Goal: Transaction & Acquisition: Purchase product/service

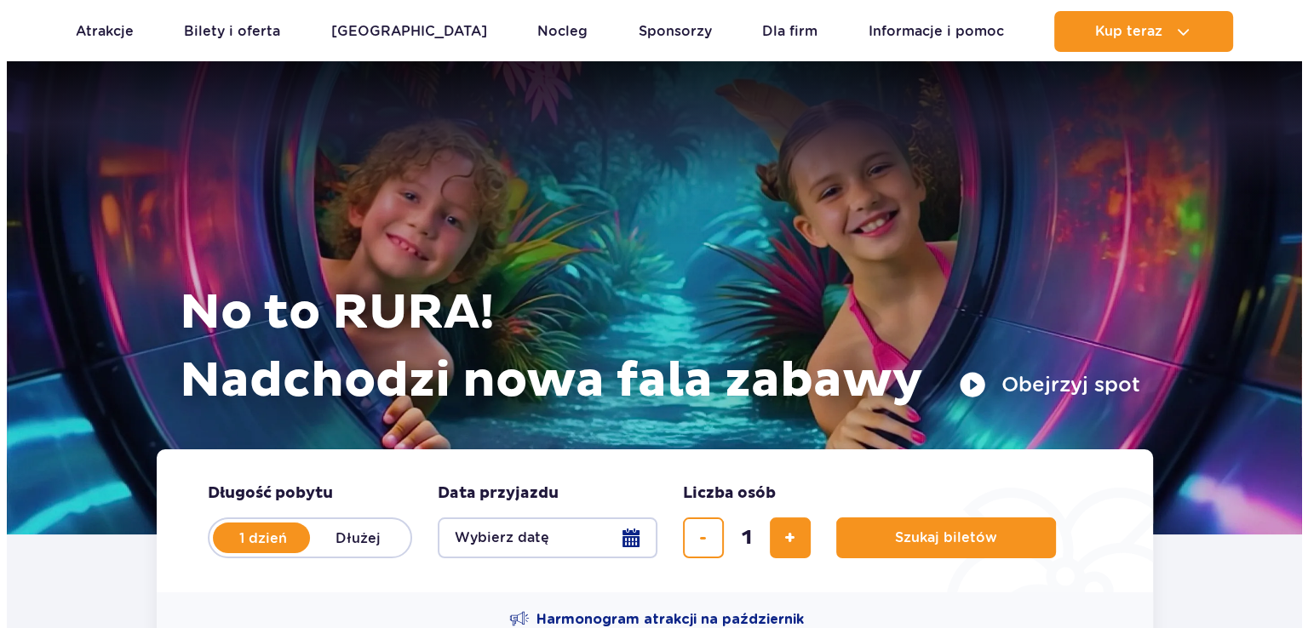
scroll to position [426, 0]
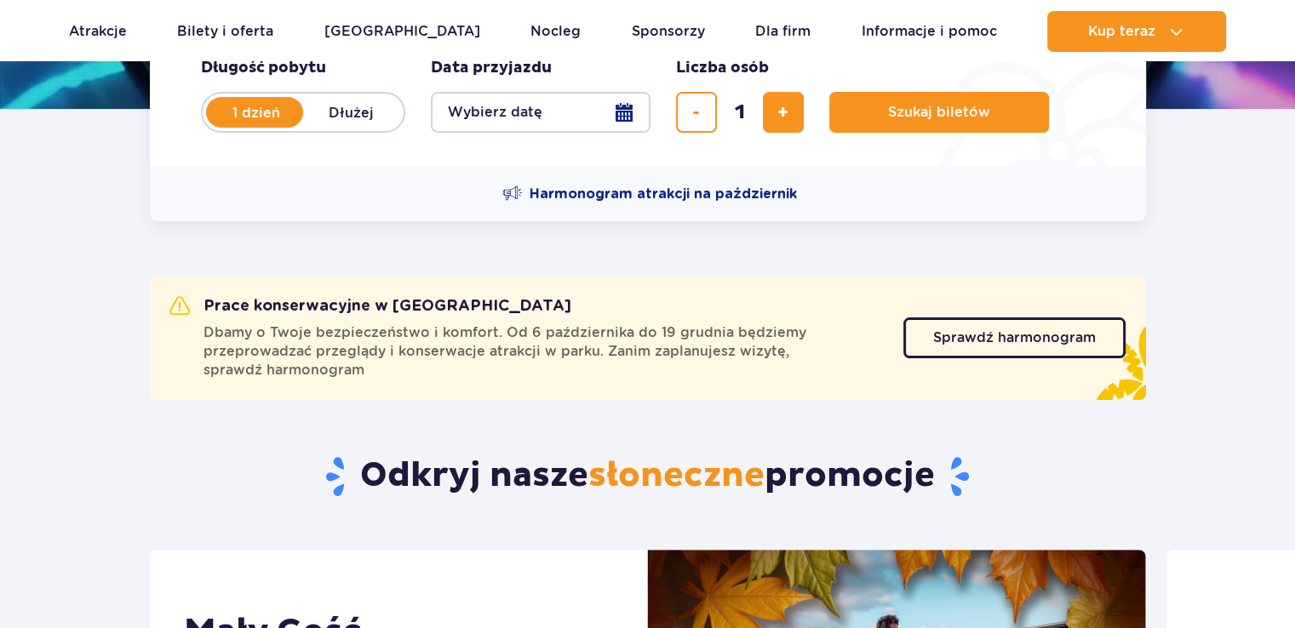
click at [610, 115] on button "Wybierz datę" at bounding box center [541, 112] width 220 height 41
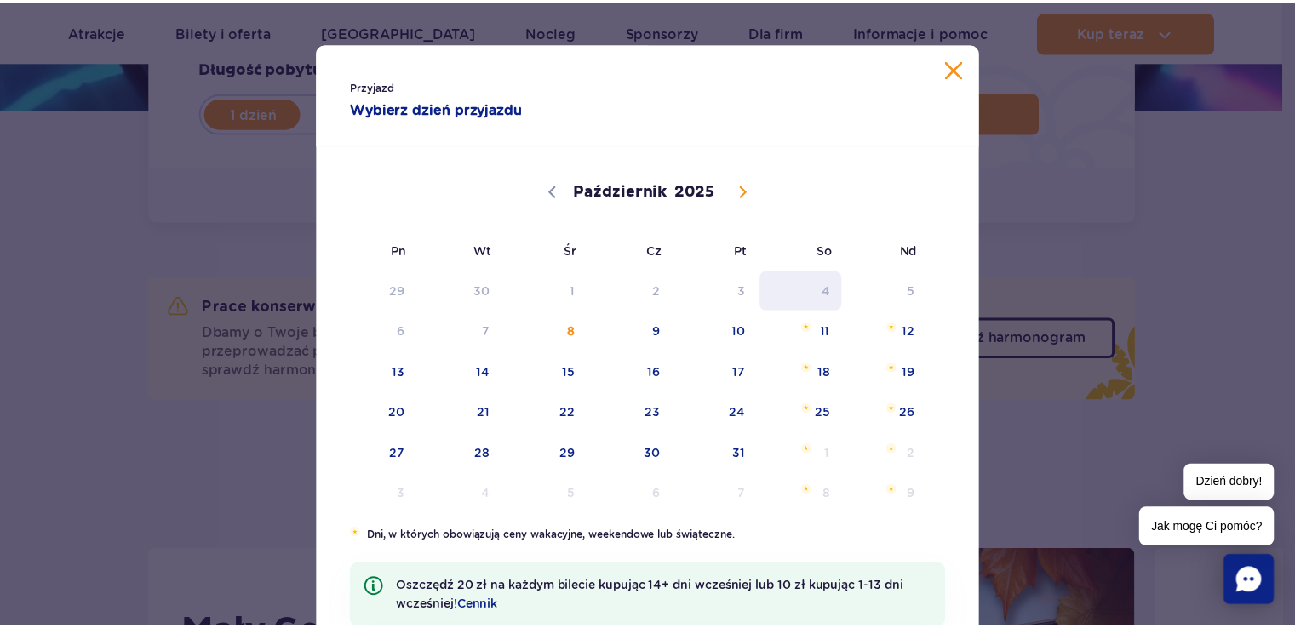
scroll to position [0, 0]
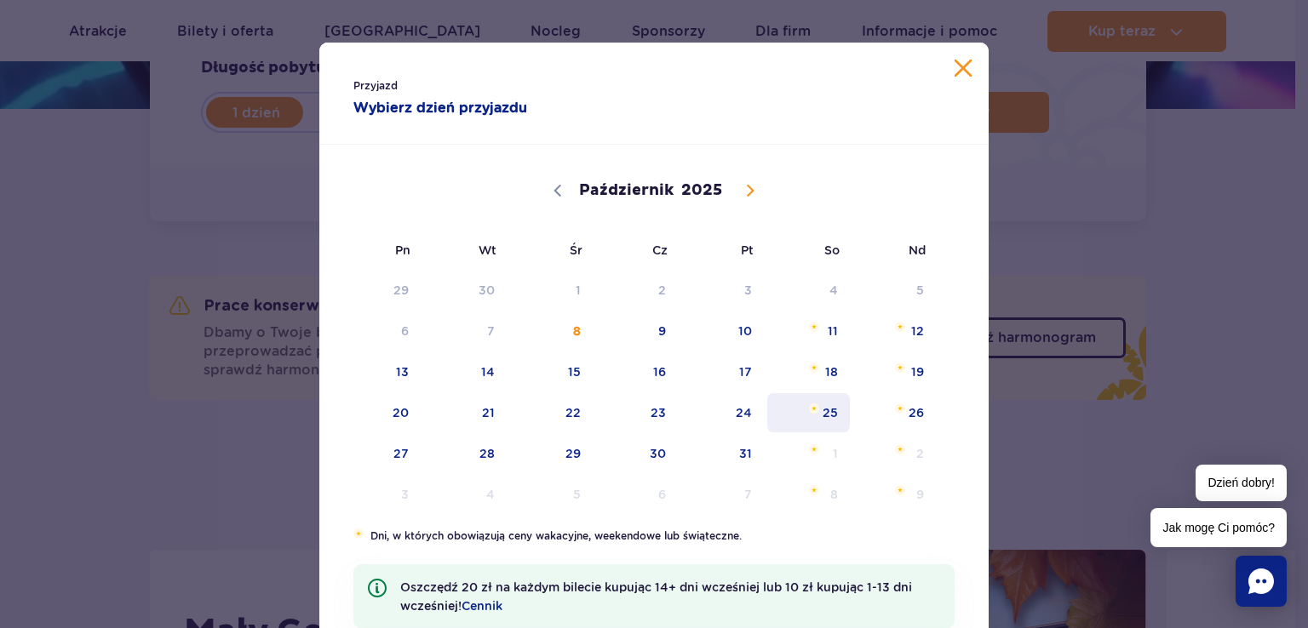
click at [832, 400] on span "25" at bounding box center [808, 412] width 86 height 39
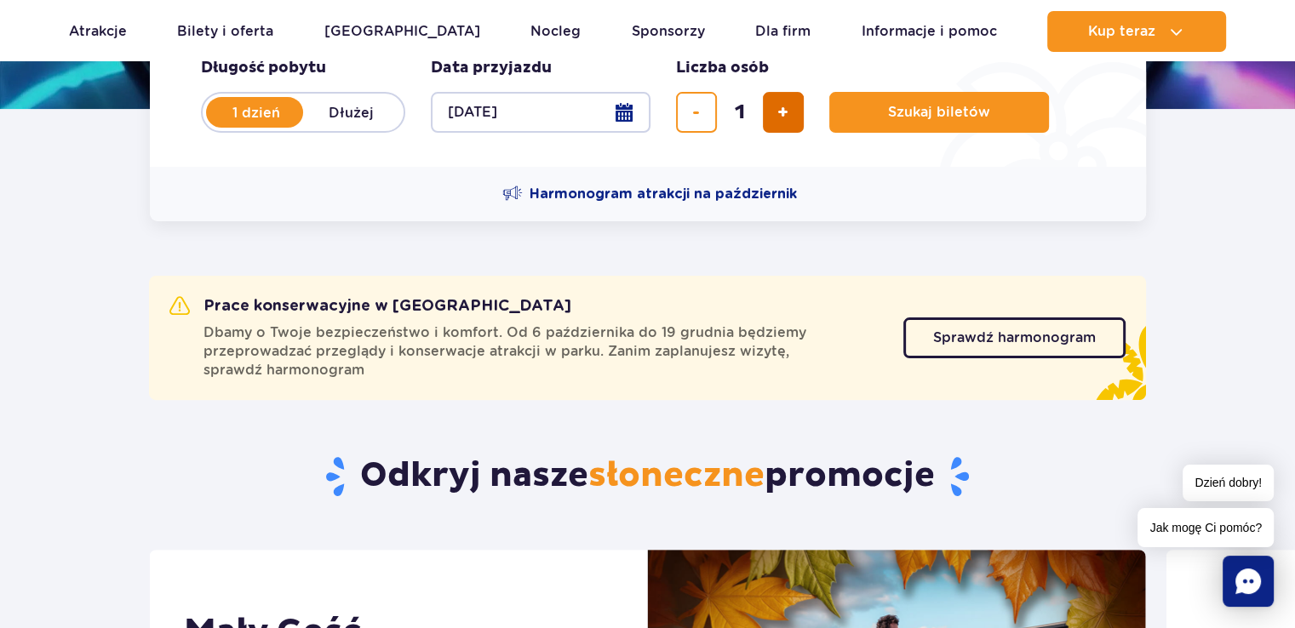
click at [773, 122] on button "dodaj bilet" at bounding box center [783, 112] width 41 height 41
type input "2"
click at [885, 114] on span "Szukaj biletów" at bounding box center [932, 112] width 102 height 15
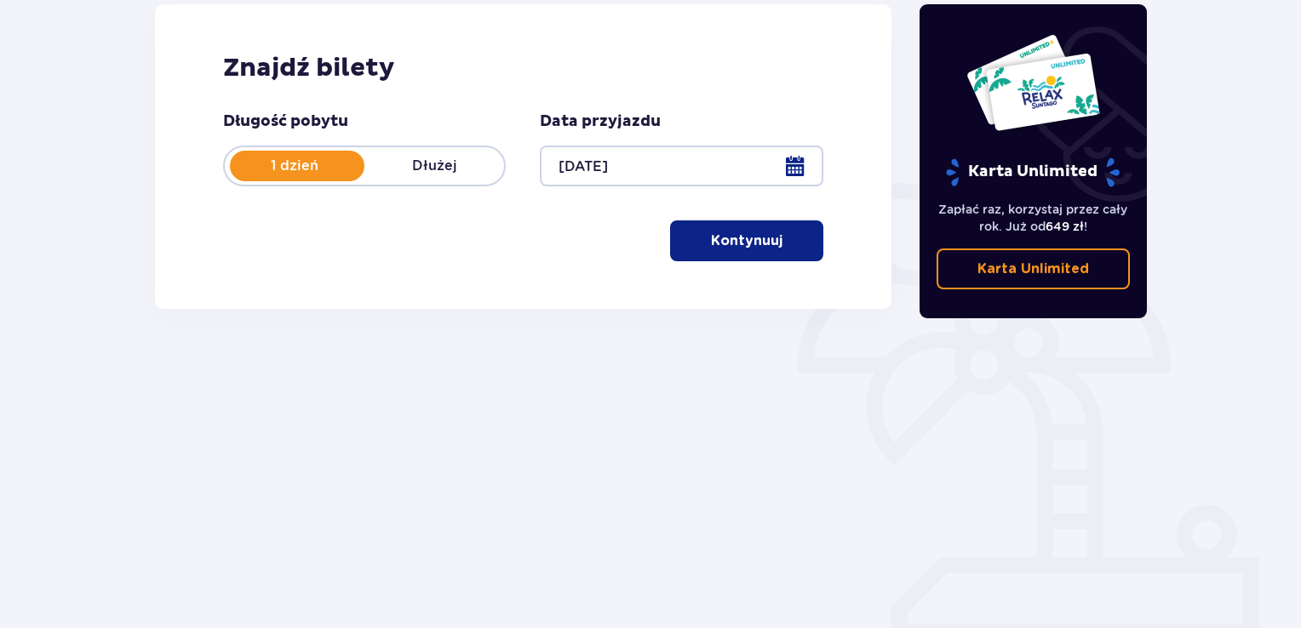
click at [743, 248] on p "Kontynuuj" at bounding box center [747, 241] width 72 height 19
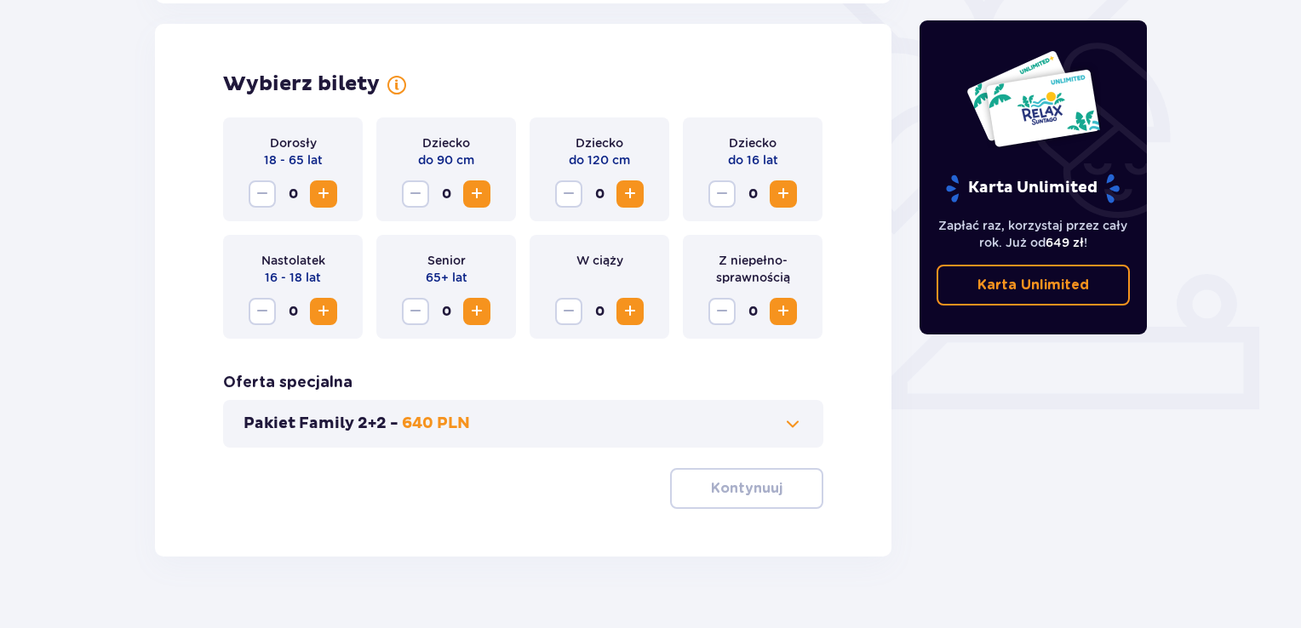
scroll to position [473, 0]
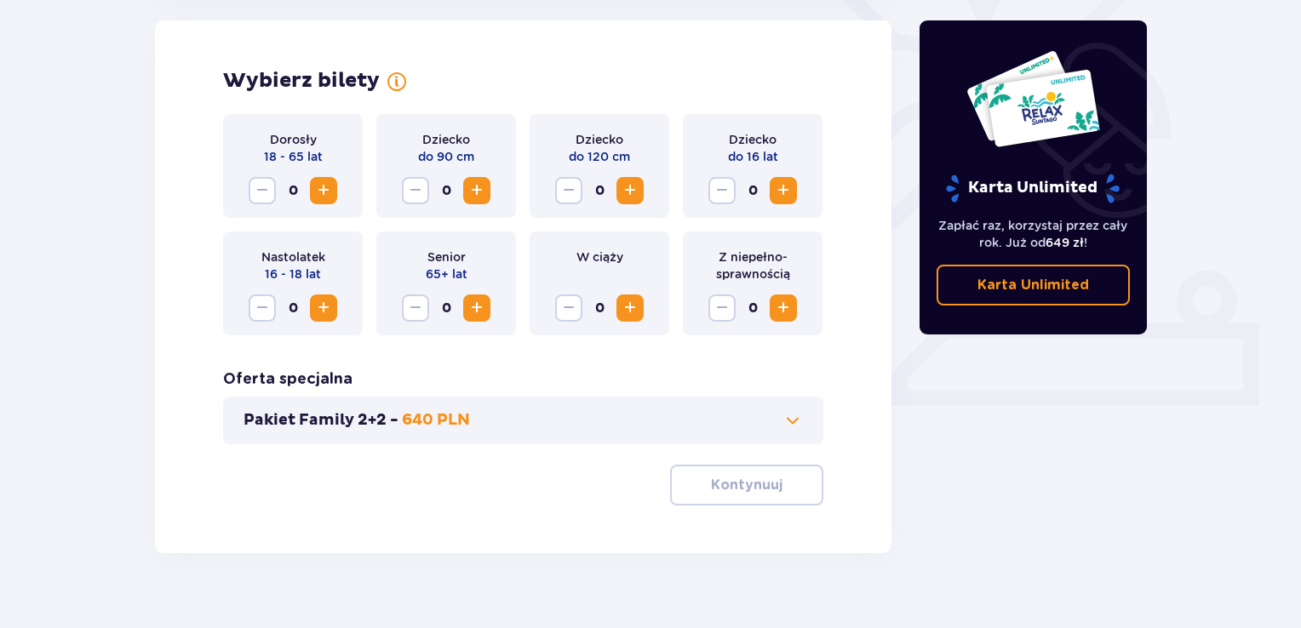
click at [317, 197] on span "Zwiększ" at bounding box center [323, 190] width 20 height 20
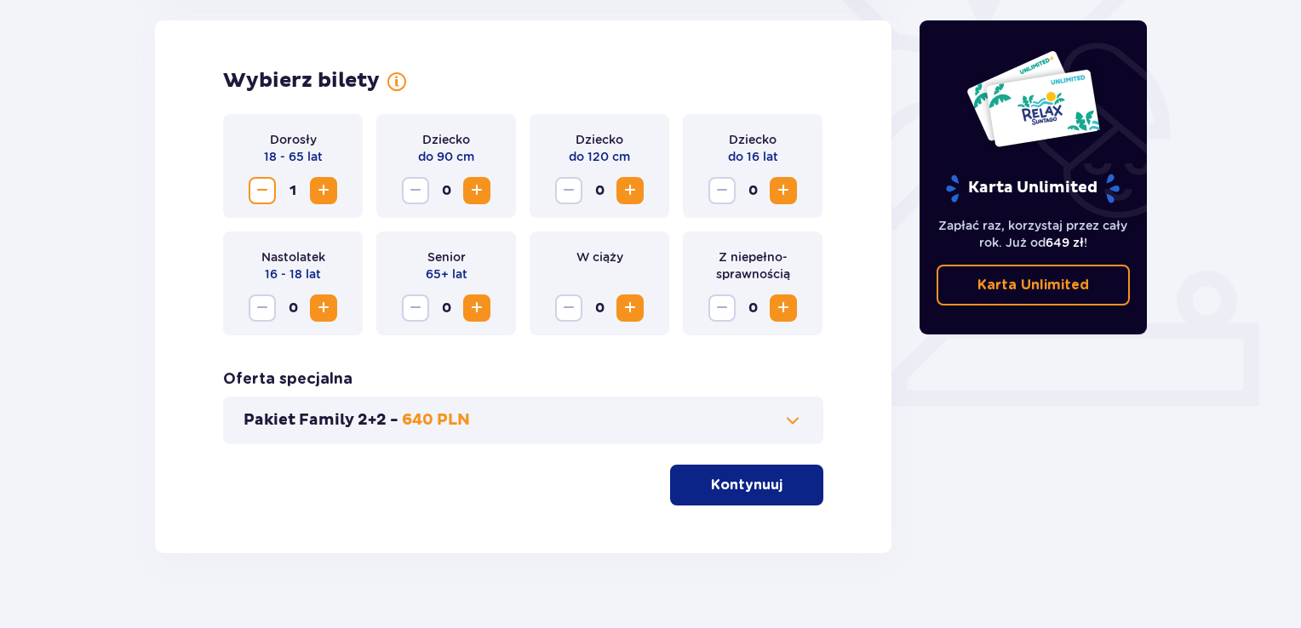
click at [317, 197] on span "Zwiększ" at bounding box center [323, 190] width 20 height 20
click at [713, 476] on p "Kontynuuj" at bounding box center [747, 485] width 72 height 19
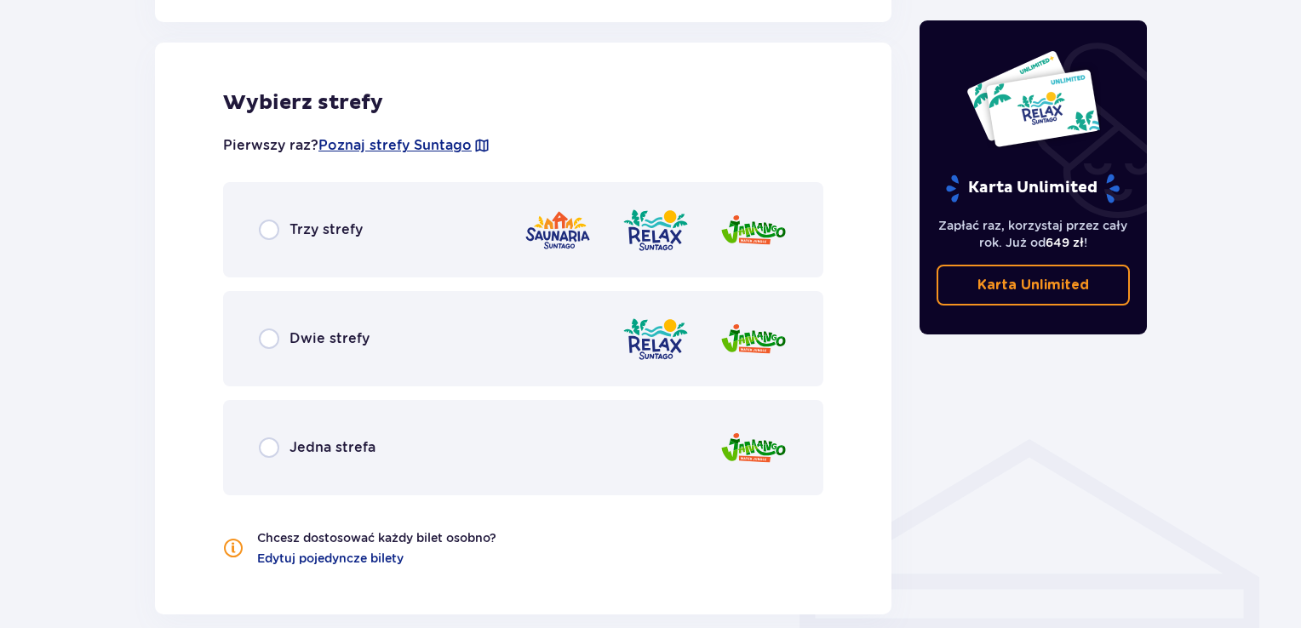
scroll to position [945, 0]
click at [336, 325] on div "Dwie strefy" at bounding box center [523, 336] width 600 height 95
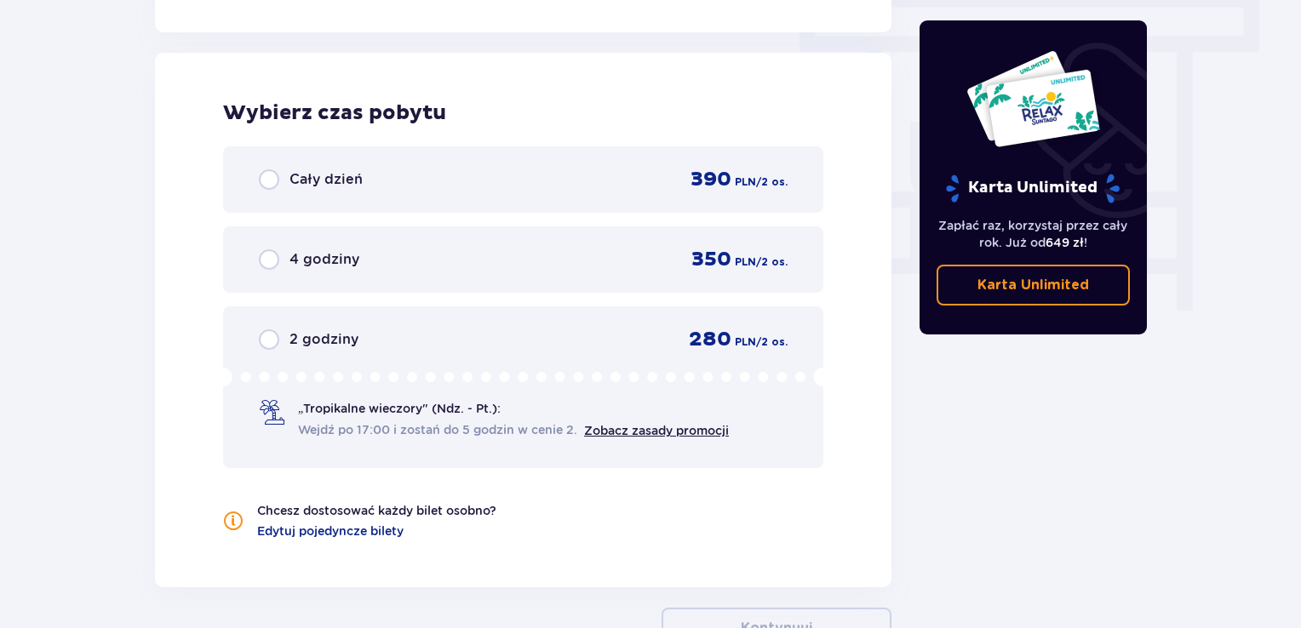
scroll to position [1537, 0]
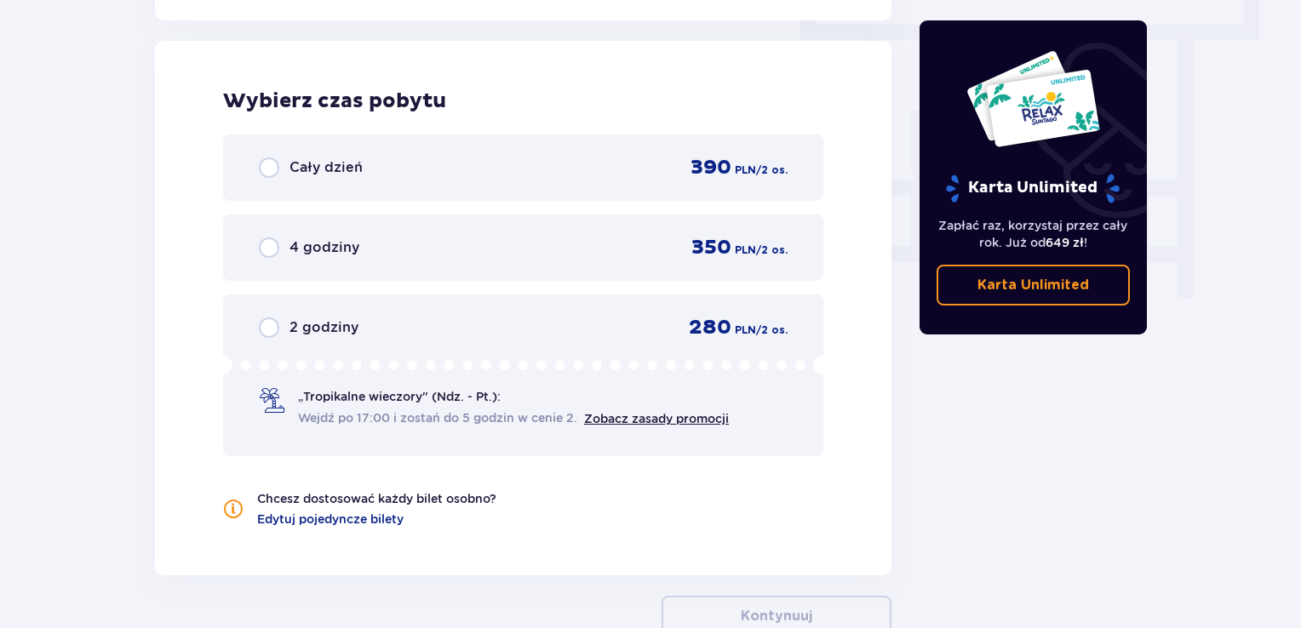
click at [449, 158] on div "Cały dzień 390 PLN / 2 os." at bounding box center [523, 168] width 529 height 26
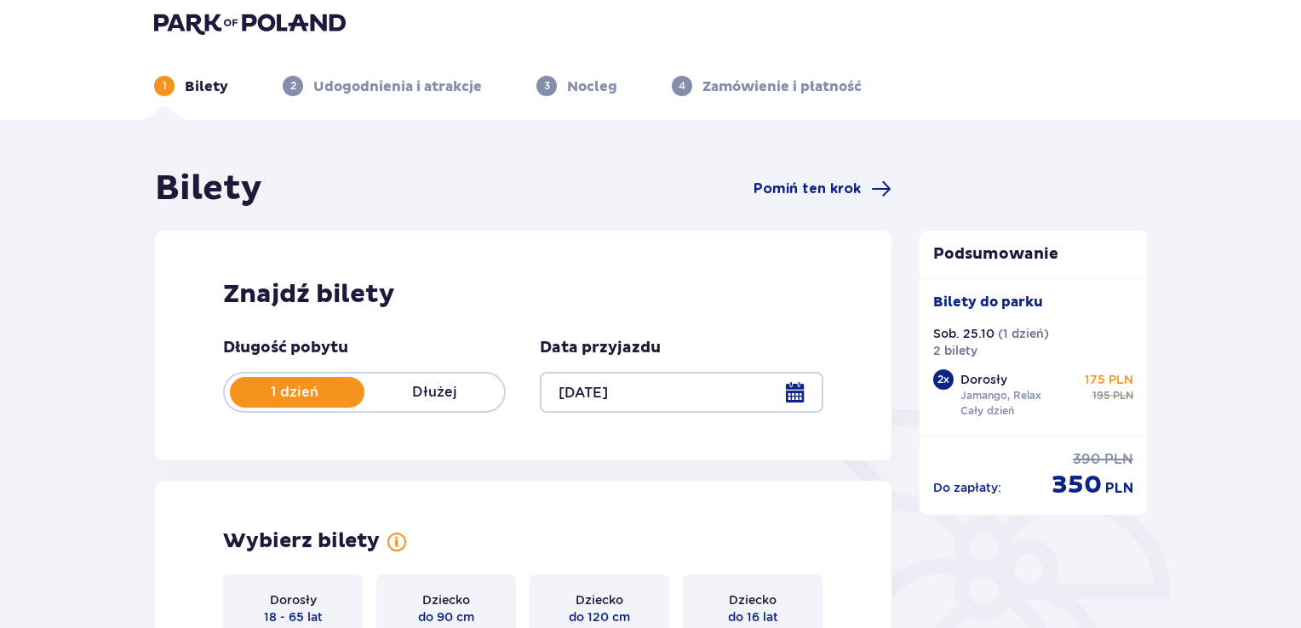
scroll to position [0, 0]
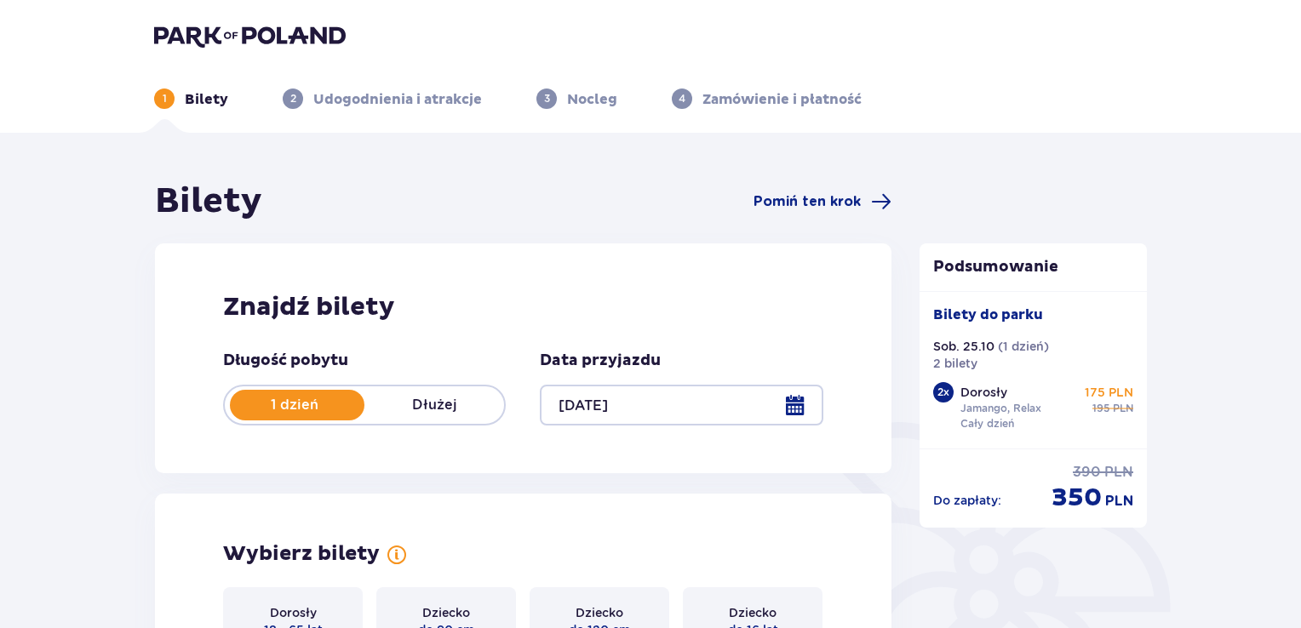
click at [286, 38] on img at bounding box center [250, 36] width 192 height 24
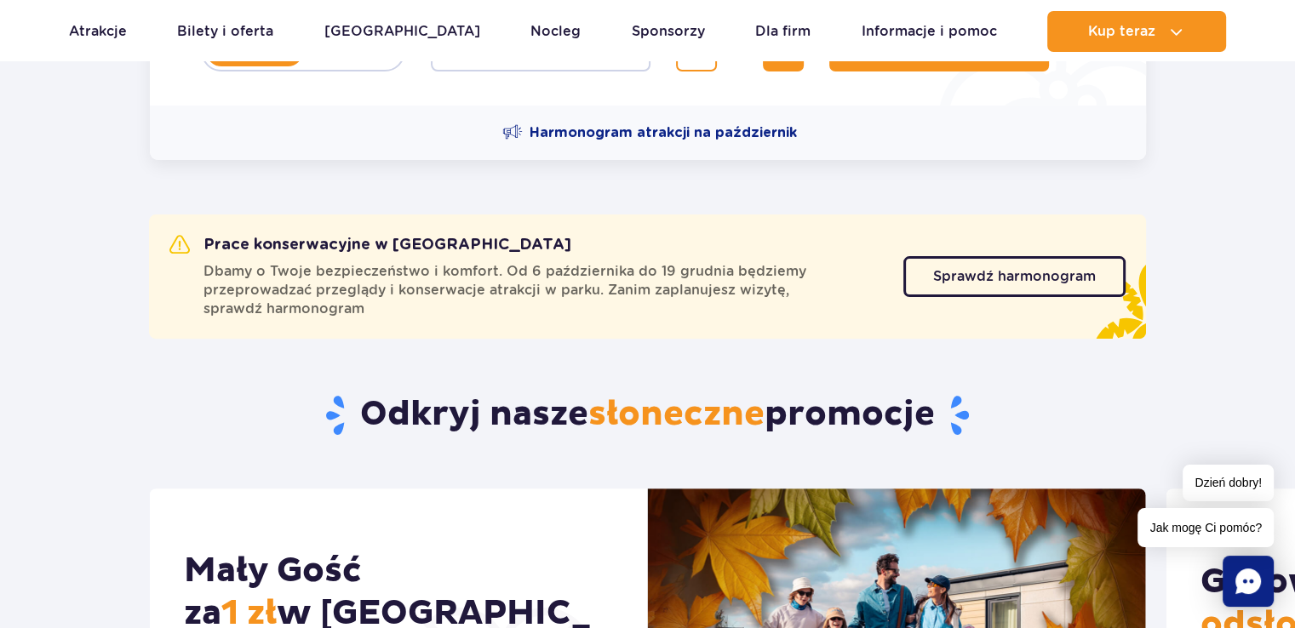
scroll to position [426, 0]
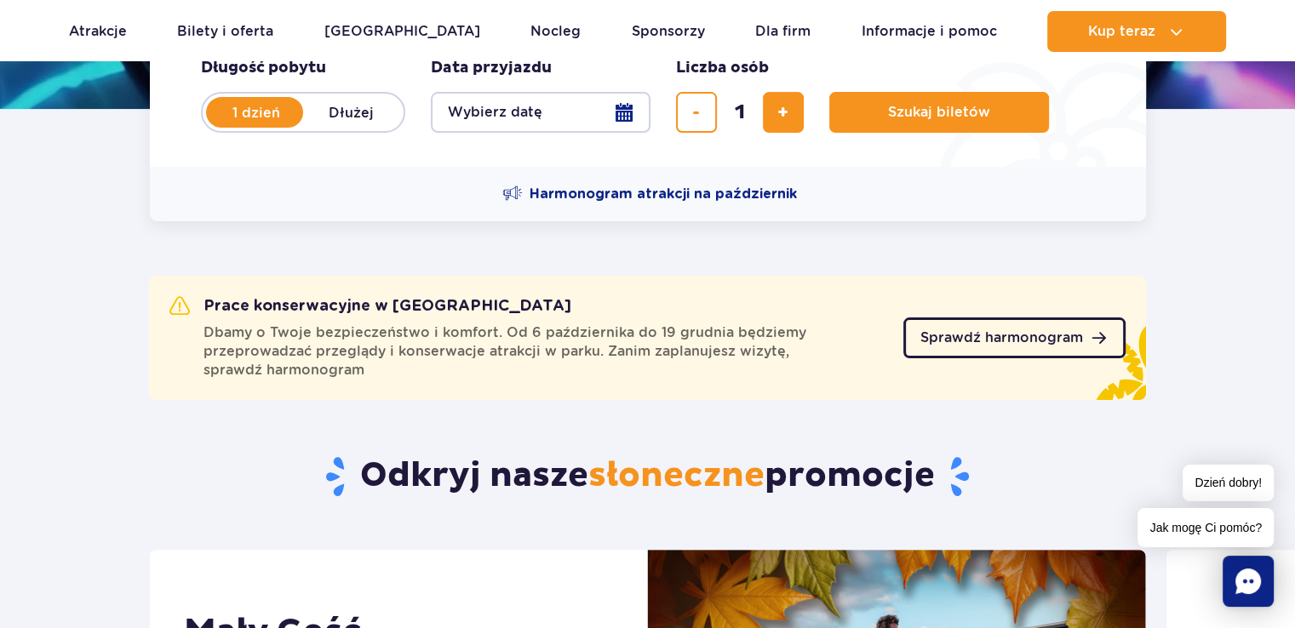
click at [962, 328] on link "Sprawdź harmonogram" at bounding box center [1014, 338] width 222 height 41
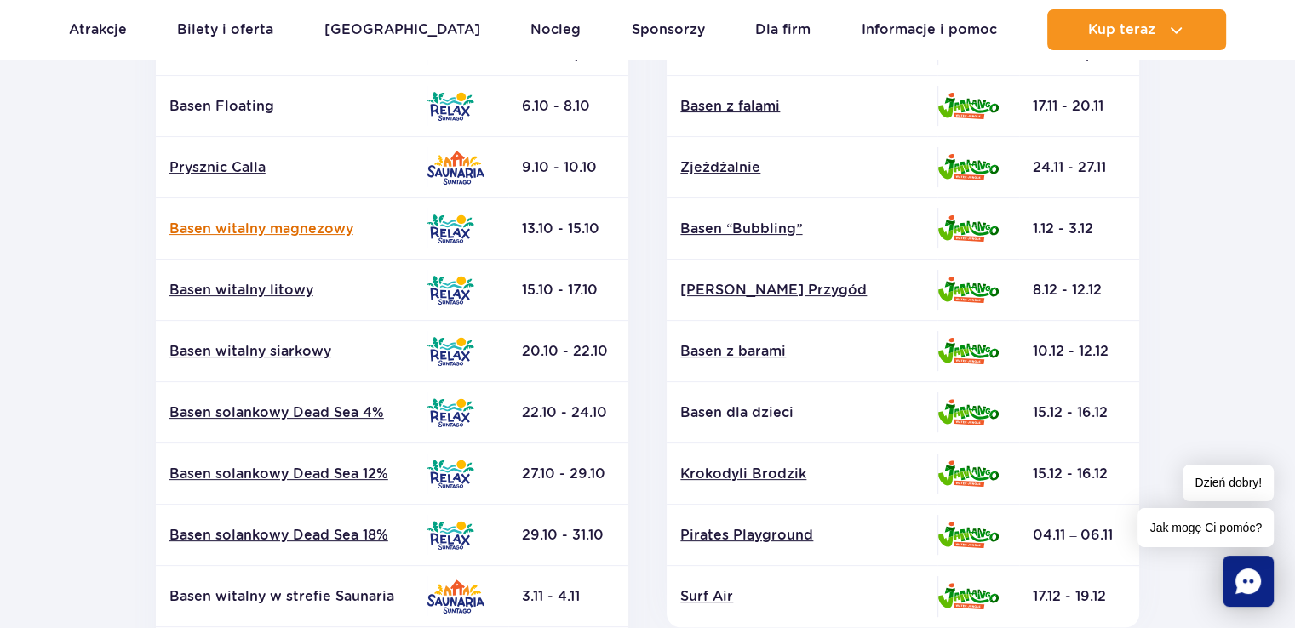
scroll to position [766, 0]
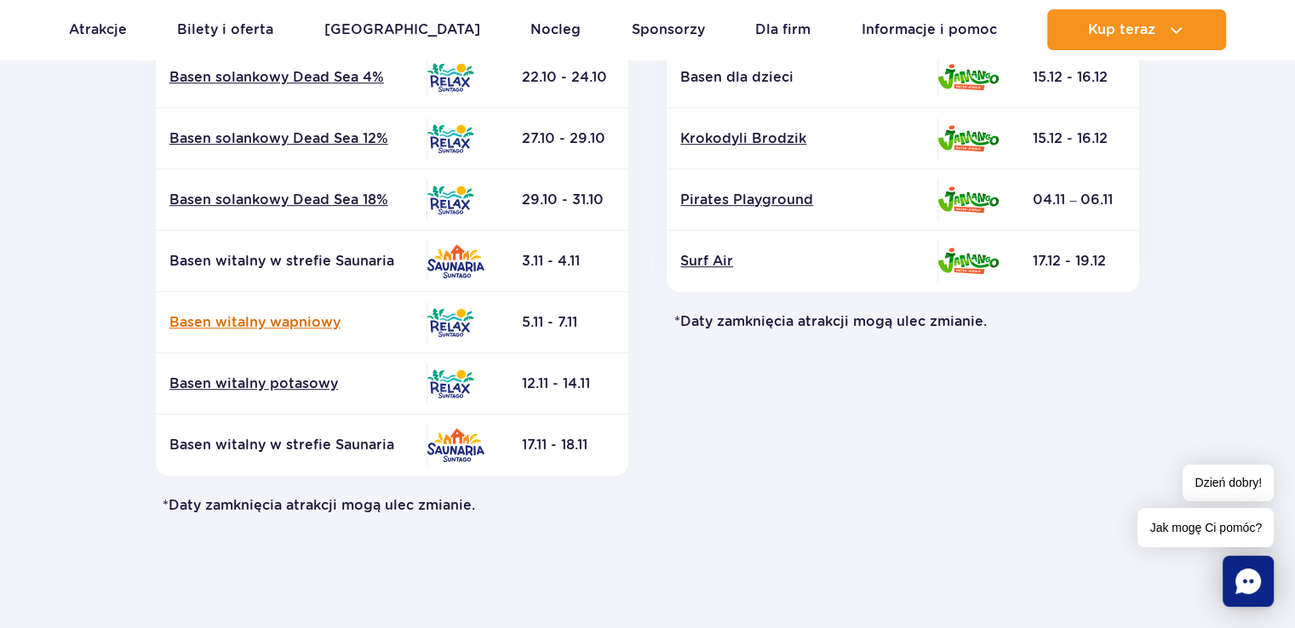
click at [295, 313] on link "Basen witalny wapniowy" at bounding box center [290, 322] width 243 height 19
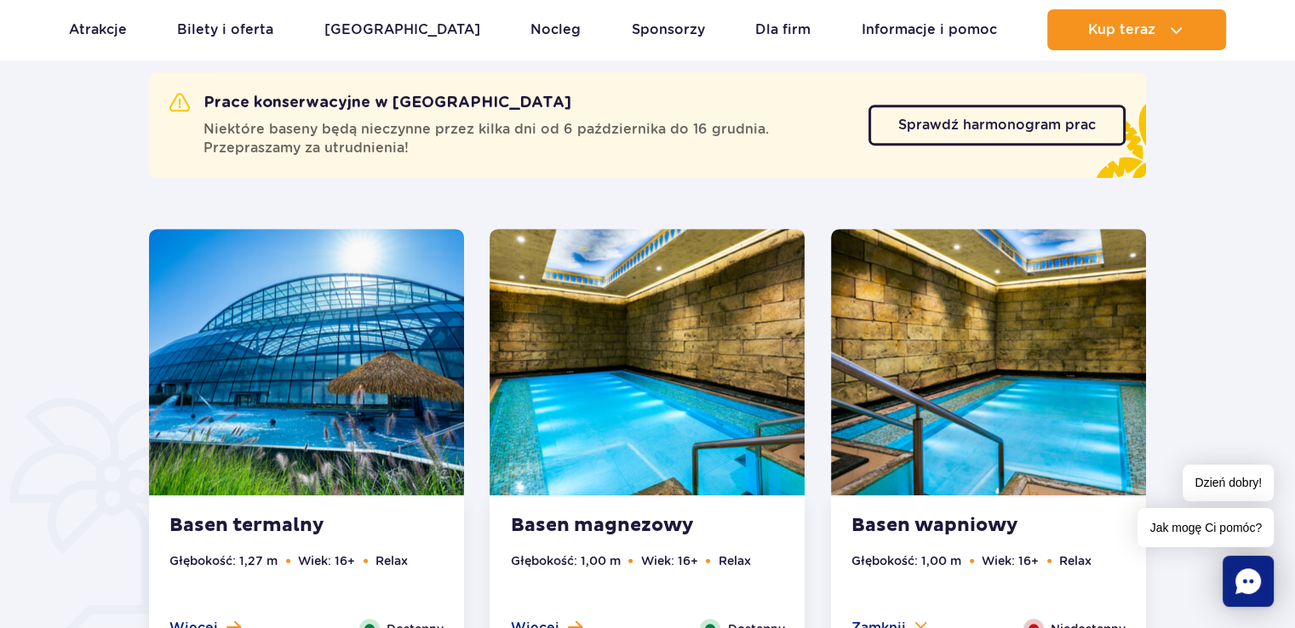
scroll to position [987, 0]
